Goal: Navigation & Orientation: Find specific page/section

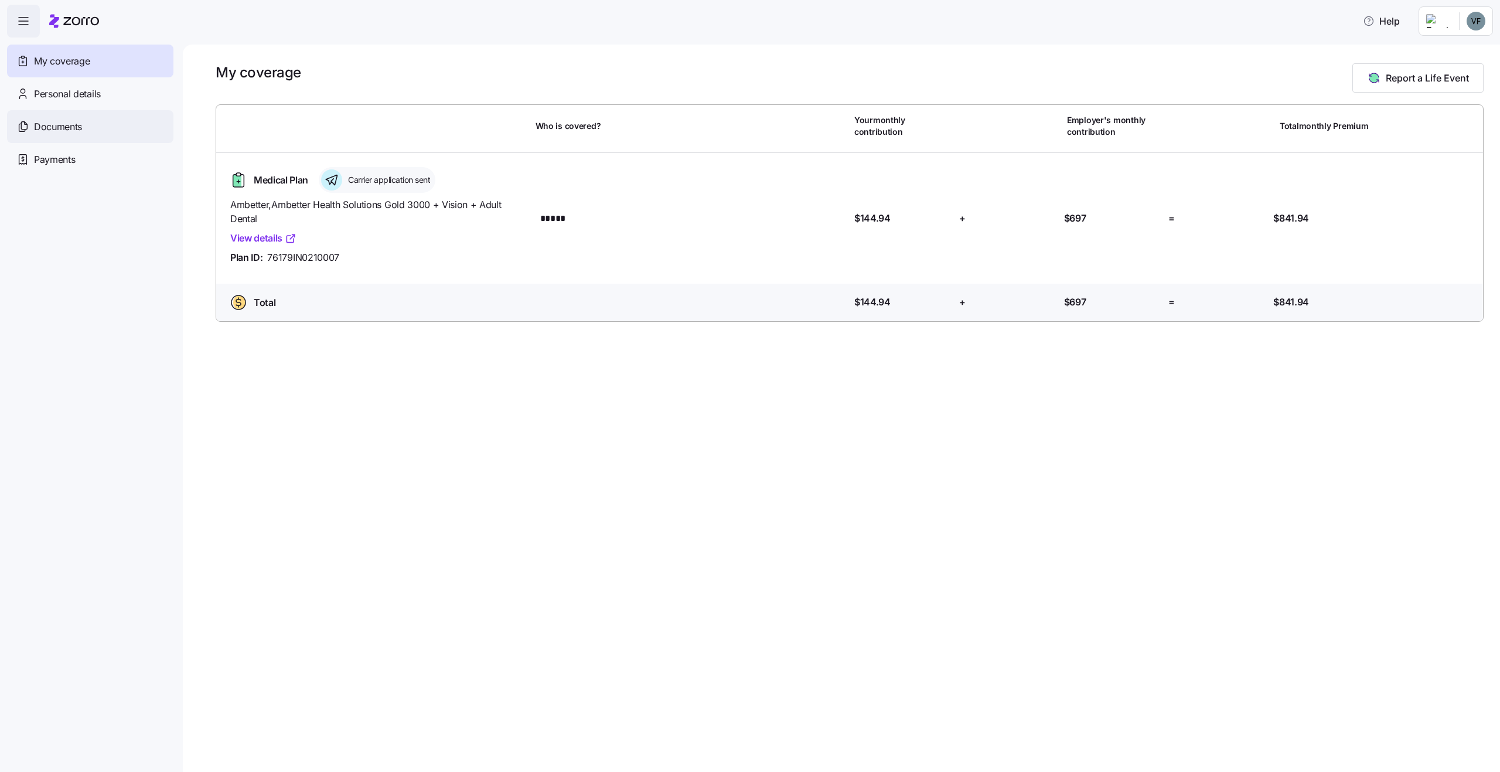
click at [57, 134] on div "Documents" at bounding box center [90, 126] width 166 height 33
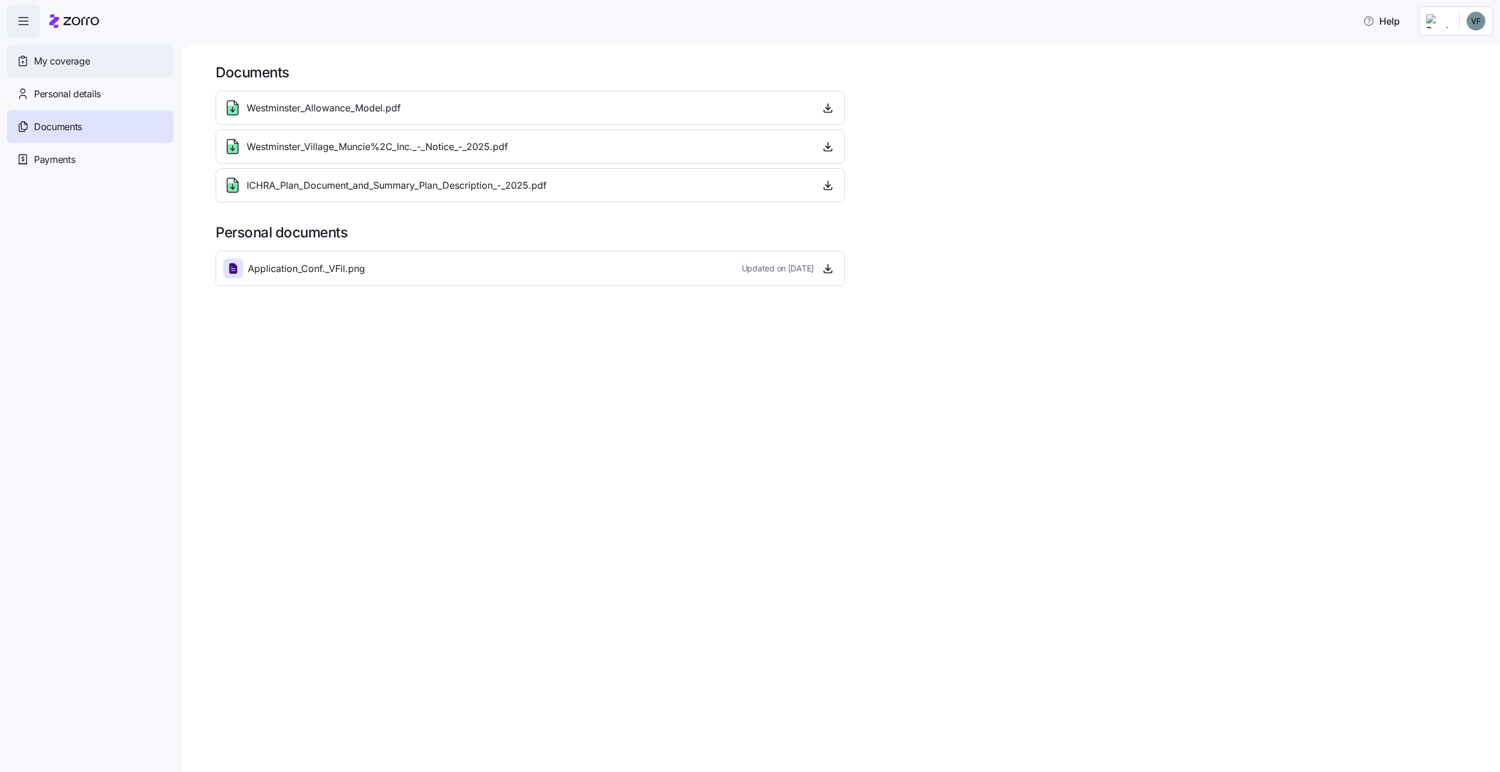
click at [80, 59] on span "My coverage" at bounding box center [62, 61] width 56 height 15
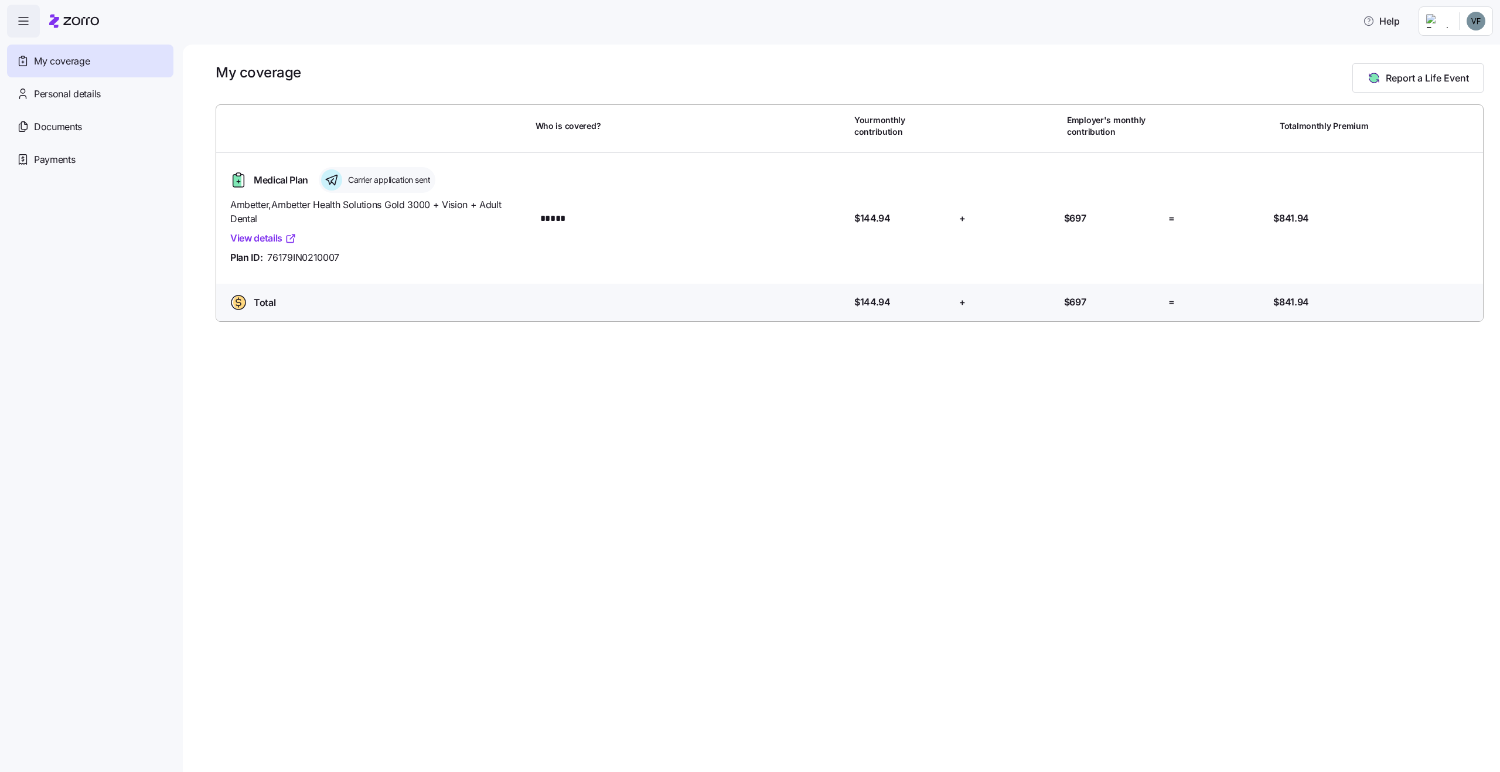
click at [1476, 23] on html "Help My coverage Personal details Documents Partners hub Payments My coverage R…" at bounding box center [750, 382] width 1500 height 765
click at [1452, 72] on div "Log out" at bounding box center [1445, 71] width 46 height 13
